Goal: Information Seeking & Learning: Learn about a topic

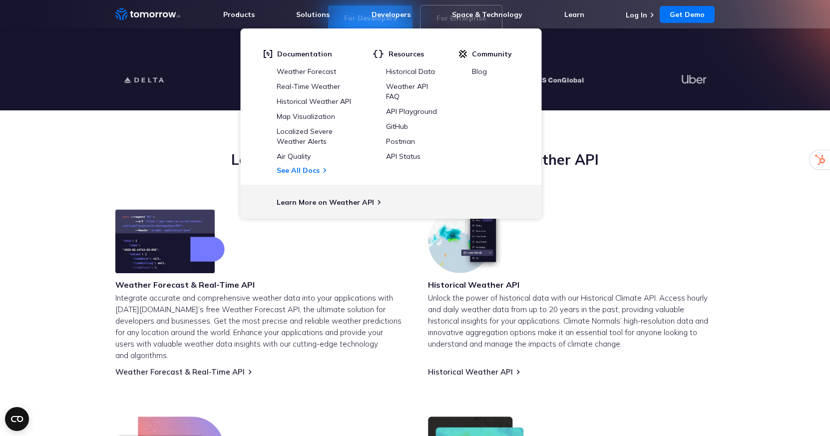
scroll to position [282, 0]
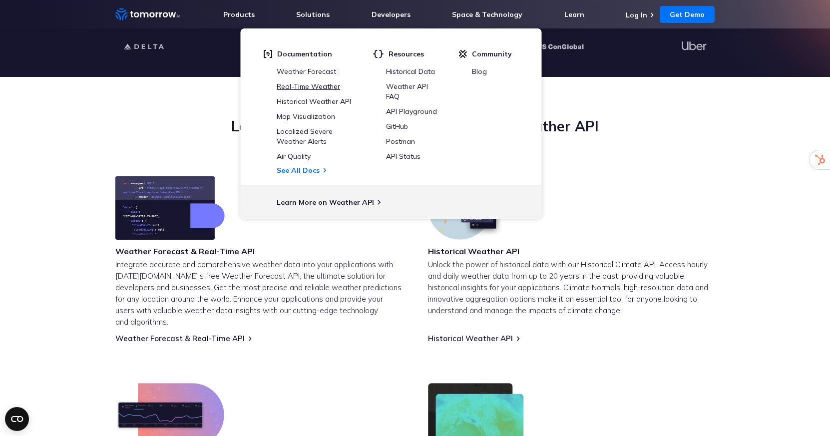
click at [311, 89] on link "Real-Time Weather" at bounding box center [308, 86] width 63 height 9
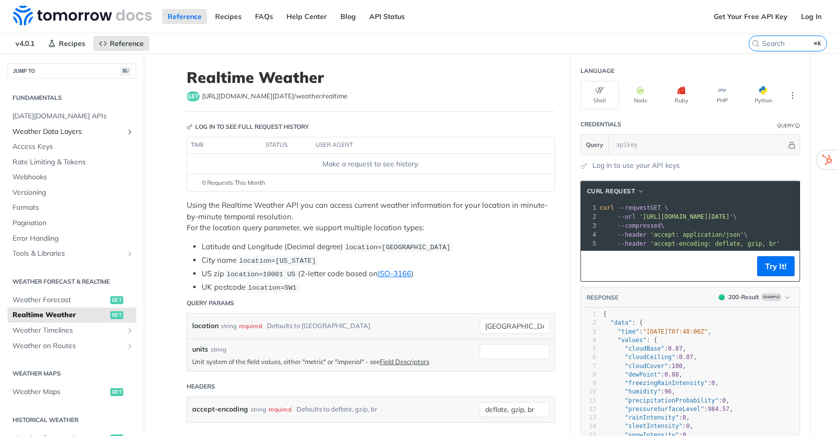
click at [126, 133] on icon "Show subpages for Weather Data Layers" at bounding box center [130, 132] width 8 height 8
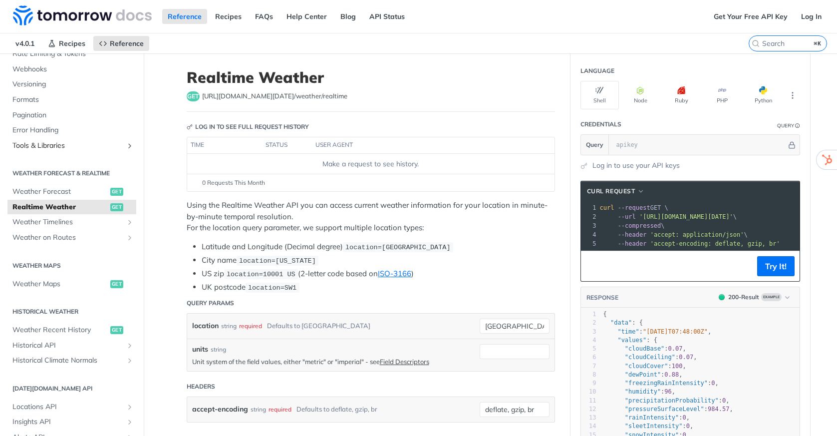
scroll to position [368, 0]
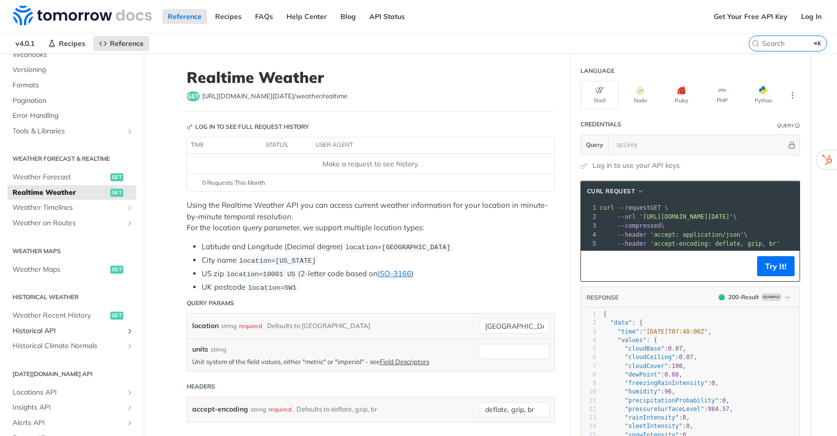
click at [35, 331] on span "Historical API" at bounding box center [67, 331] width 111 height 10
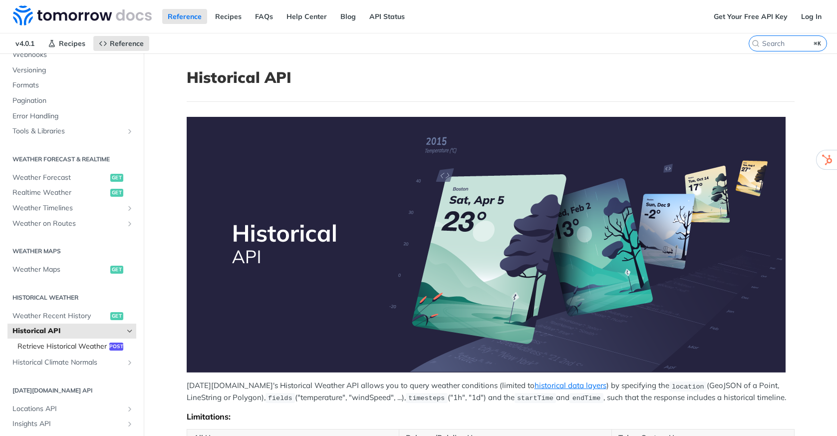
click at [45, 344] on span "Retrieve Historical Weather" at bounding box center [61, 346] width 89 height 10
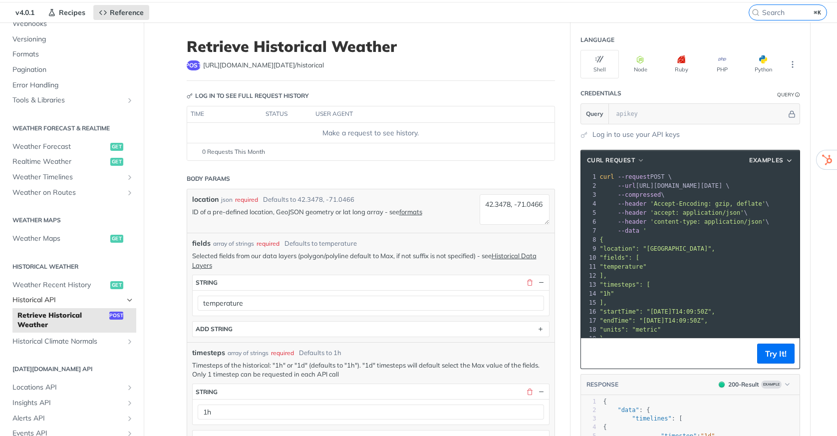
click at [98, 301] on span "Historical API" at bounding box center [67, 300] width 111 height 10
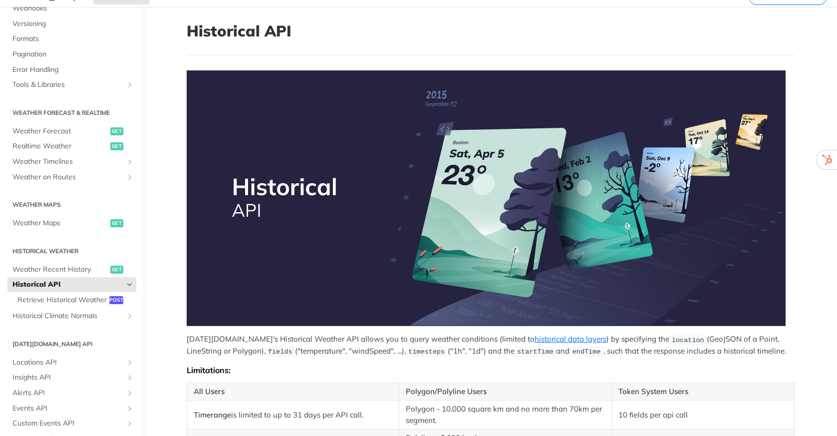
scroll to position [52, 0]
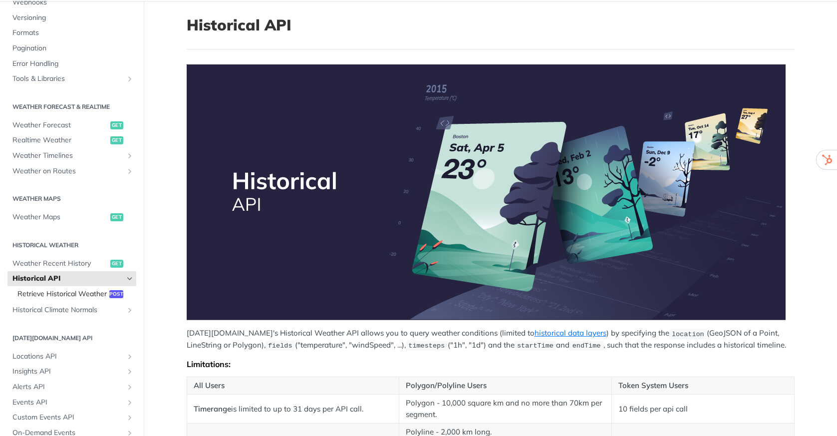
click at [71, 295] on span "Retrieve Historical Weather" at bounding box center [61, 294] width 89 height 10
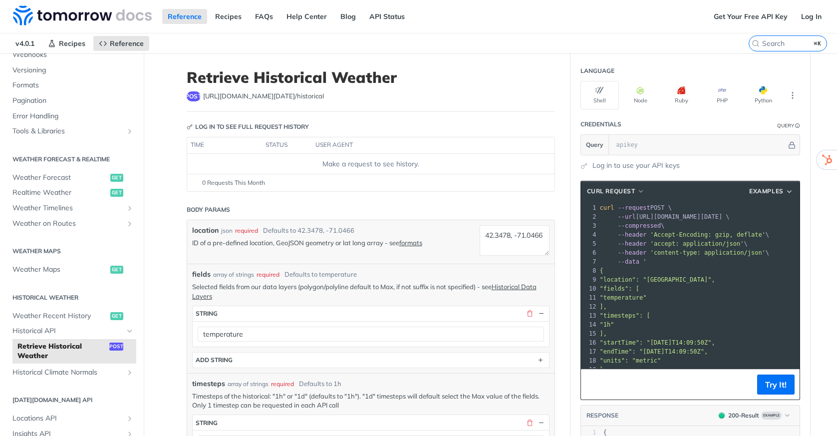
click at [281, 150] on th "status" at bounding box center [287, 145] width 50 height 16
click at [44, 331] on span "Historical API" at bounding box center [67, 331] width 111 height 10
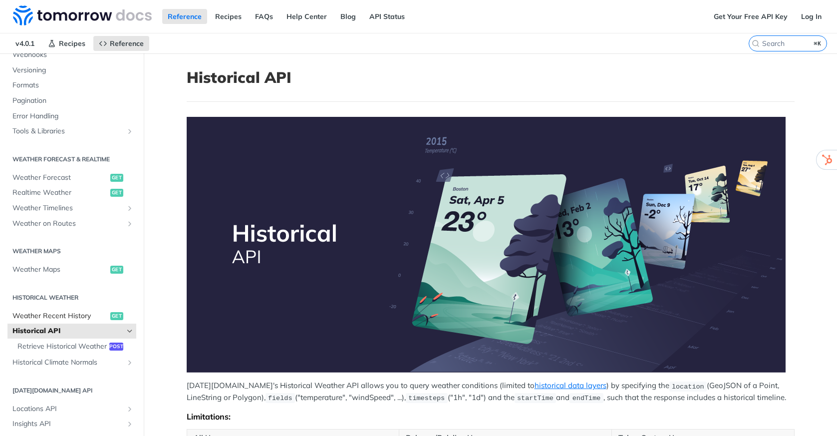
click at [48, 316] on span "Weather Recent History" at bounding box center [59, 316] width 95 height 10
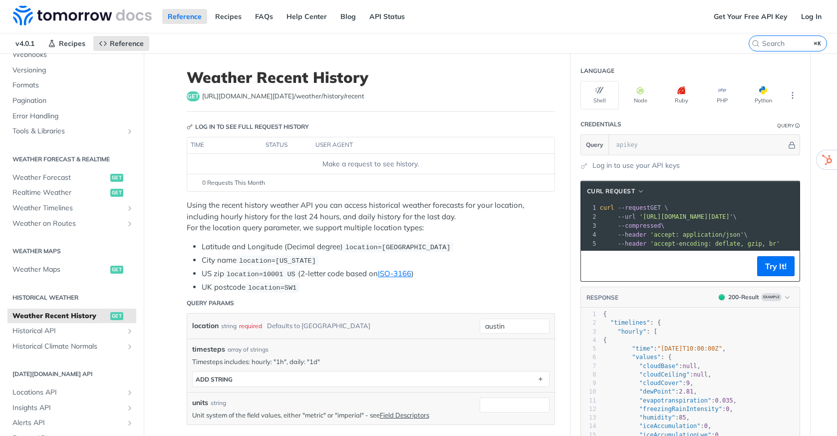
click at [38, 298] on h2 "Historical Weather" at bounding box center [71, 297] width 129 height 9
click at [48, 260] on section "Weather Maps Weather Maps get" at bounding box center [71, 260] width 129 height 36
click at [48, 268] on span "Weather Maps" at bounding box center [59, 270] width 95 height 10
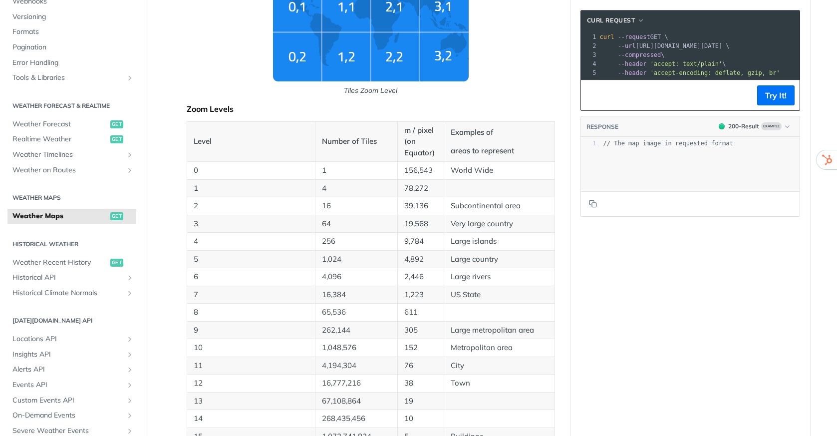
scroll to position [431, 0]
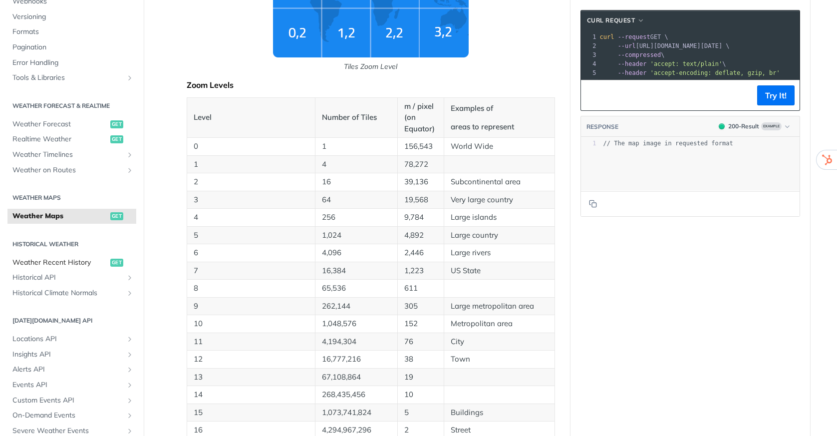
click at [48, 262] on span "Weather Recent History" at bounding box center [59, 263] width 95 height 10
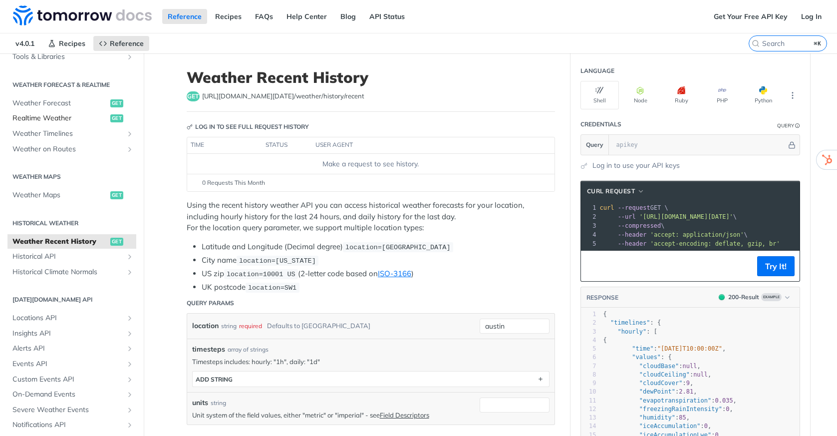
scroll to position [227, 0]
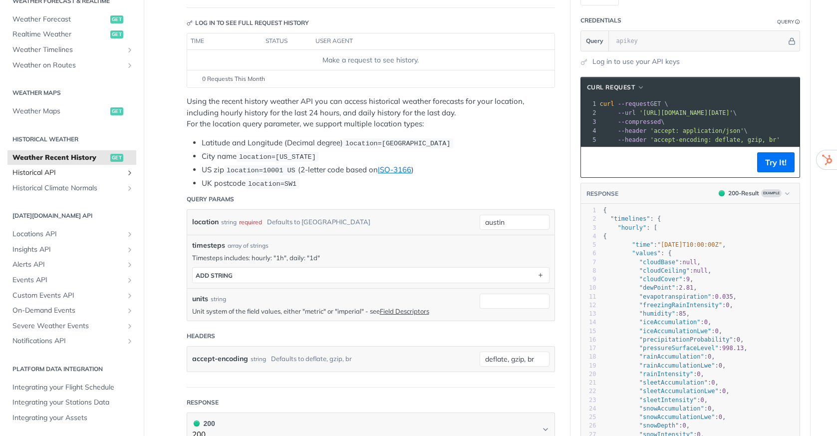
click at [110, 167] on link "Historical API" at bounding box center [71, 172] width 129 height 15
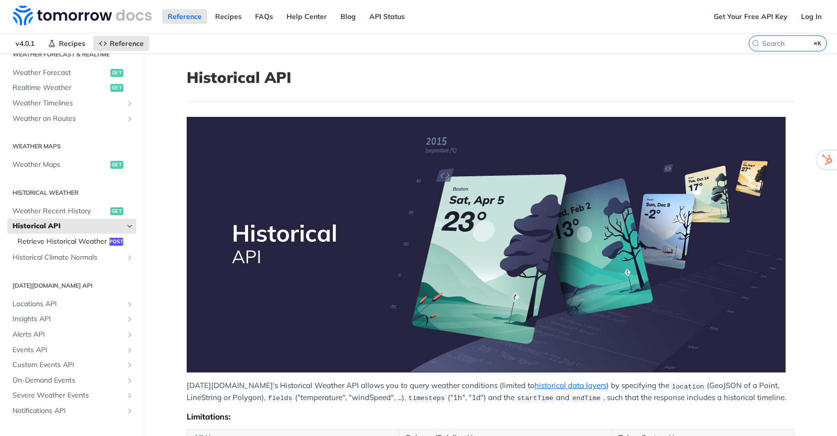
click at [64, 247] on span "Retrieve Historical Weather" at bounding box center [61, 242] width 89 height 10
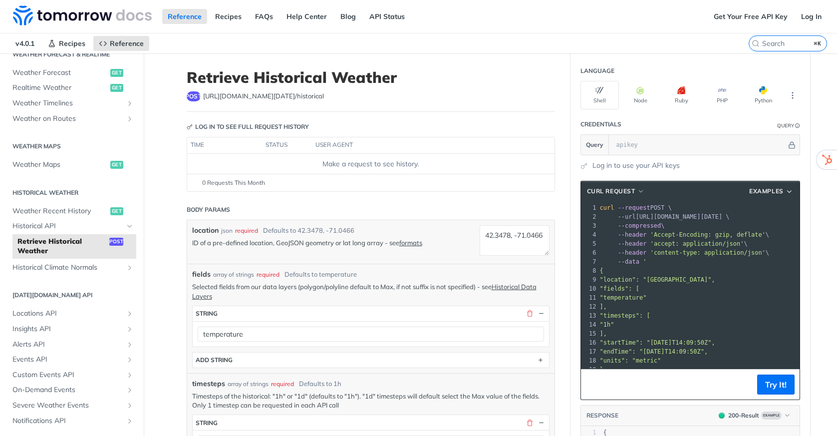
scroll to position [254, 0]
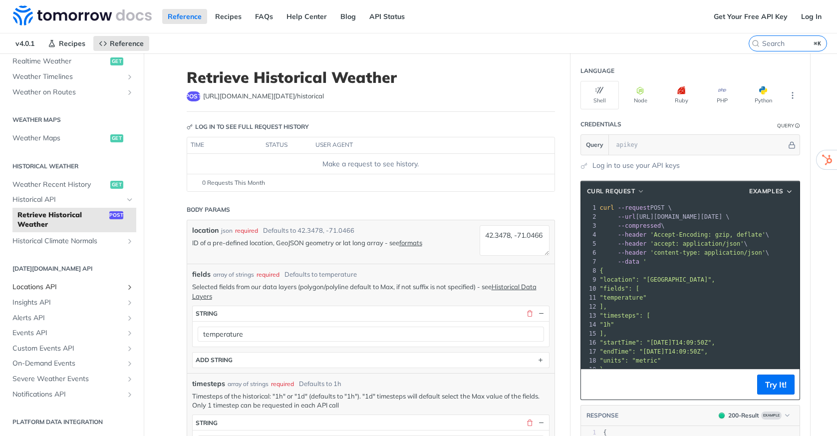
click at [41, 286] on span "Locations API" at bounding box center [67, 287] width 111 height 10
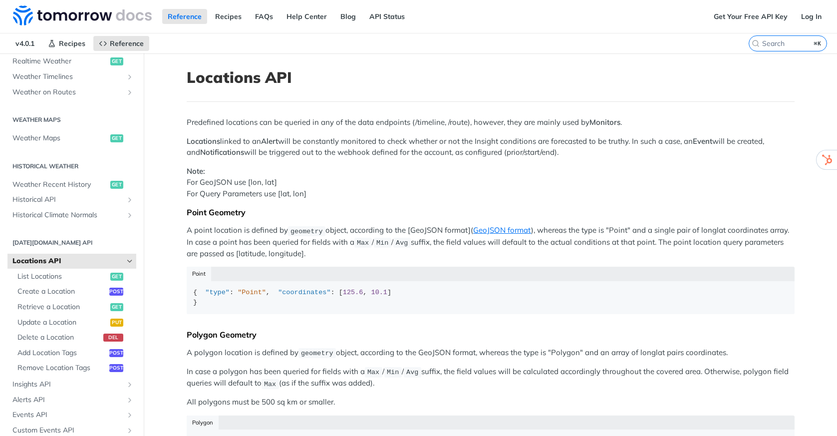
click at [51, 261] on span "Locations API" at bounding box center [67, 261] width 111 height 10
click at [83, 178] on link "Weather Recent History get" at bounding box center [71, 184] width 129 height 15
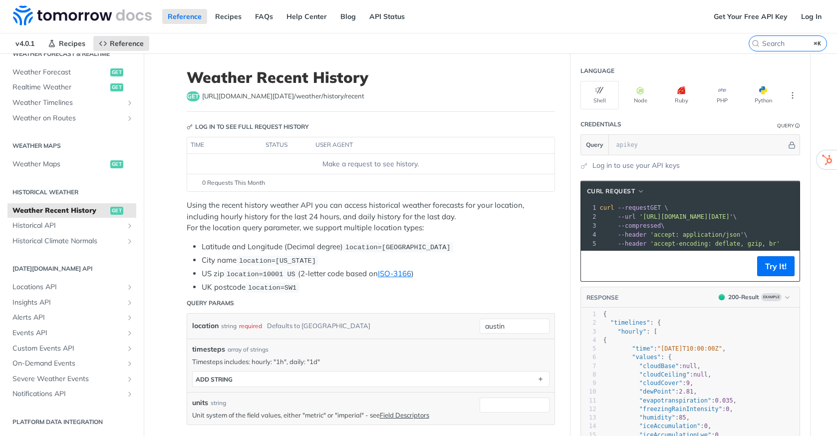
scroll to position [227, 0]
click at [64, 157] on link "Weather Maps get" at bounding box center [71, 164] width 129 height 15
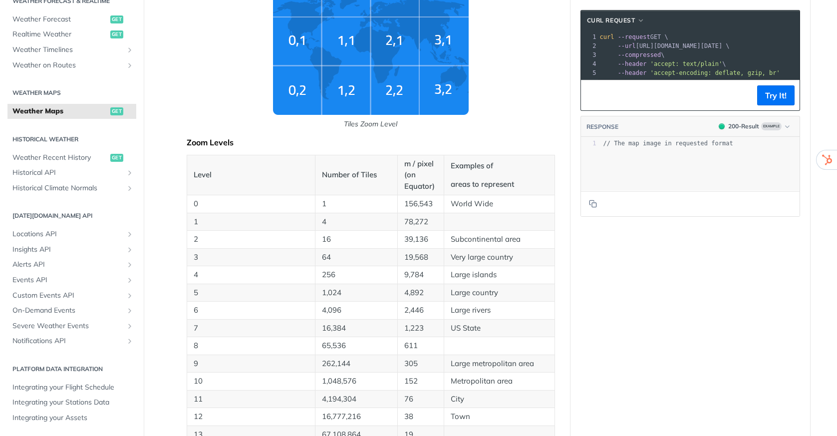
scroll to position [581, 0]
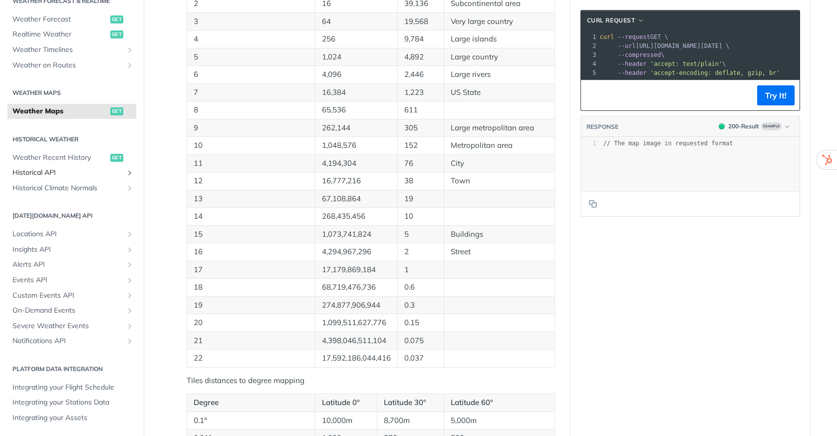
click at [91, 177] on span "Historical API" at bounding box center [67, 173] width 111 height 10
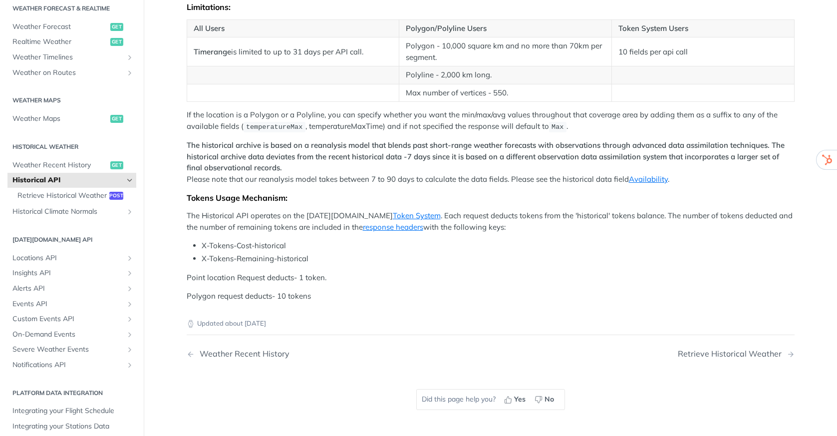
scroll to position [404, 0]
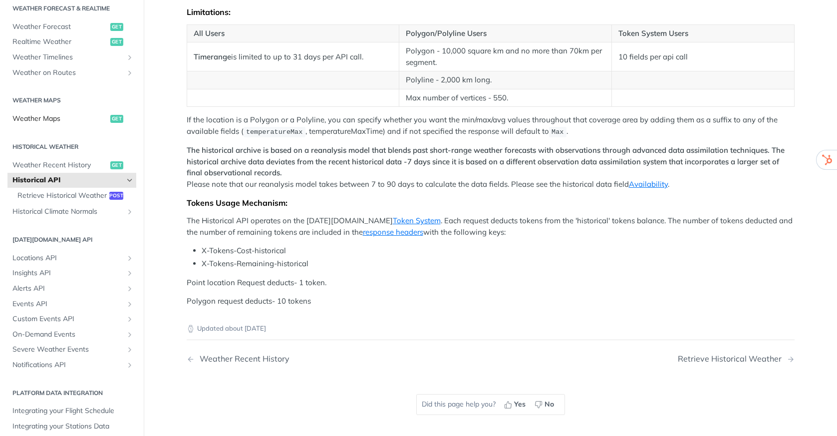
click at [70, 112] on link "Weather Maps get" at bounding box center [71, 118] width 129 height 15
